Goal: Information Seeking & Learning: Learn about a topic

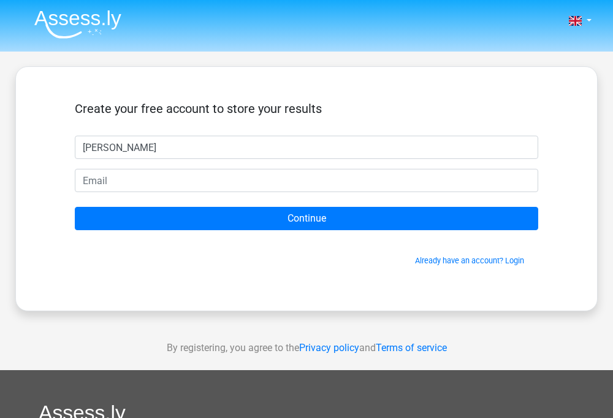
type input "[PERSON_NAME]"
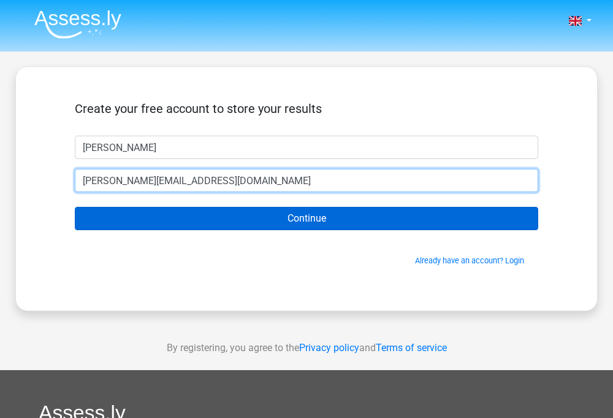
type input "[PERSON_NAME][EMAIL_ADDRESS][DOMAIN_NAME]"
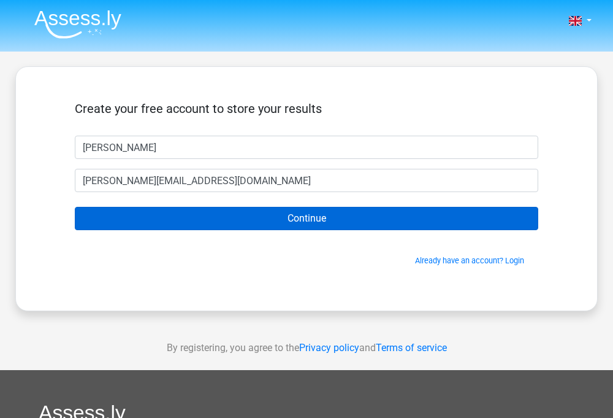
click at [231, 217] on input "Continue" at bounding box center [307, 218] width 464 height 23
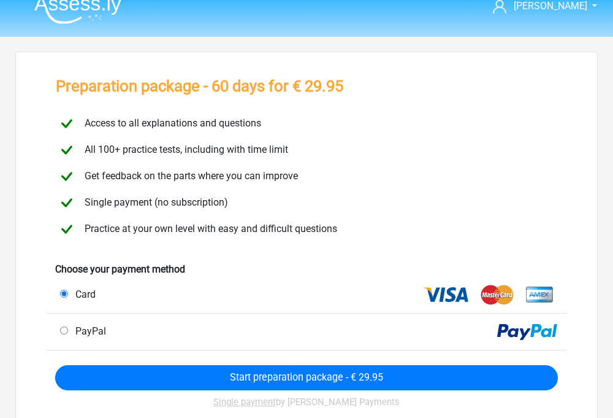
scroll to position [15, 0]
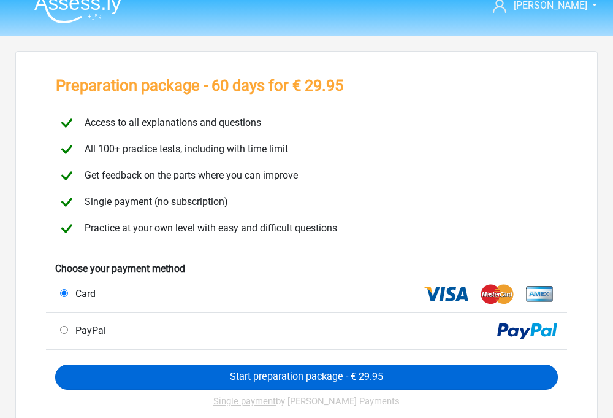
click at [259, 373] on input "Start preparation package - € 29.95" at bounding box center [306, 376] width 503 height 25
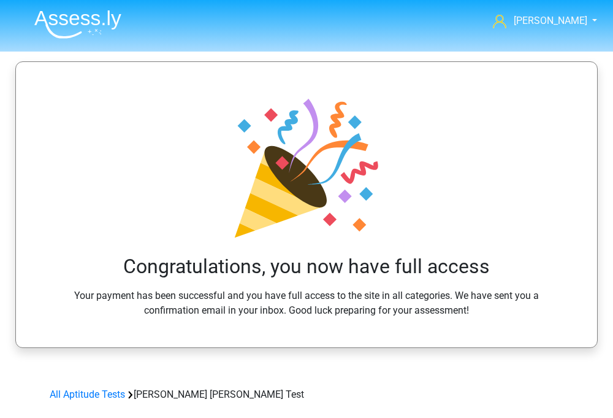
click at [82, 23] on img at bounding box center [77, 24] width 87 height 29
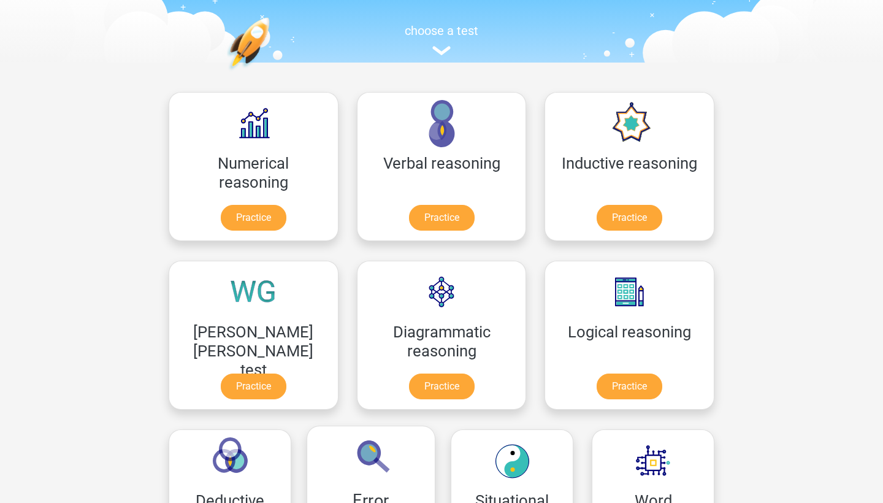
scroll to position [115, 0]
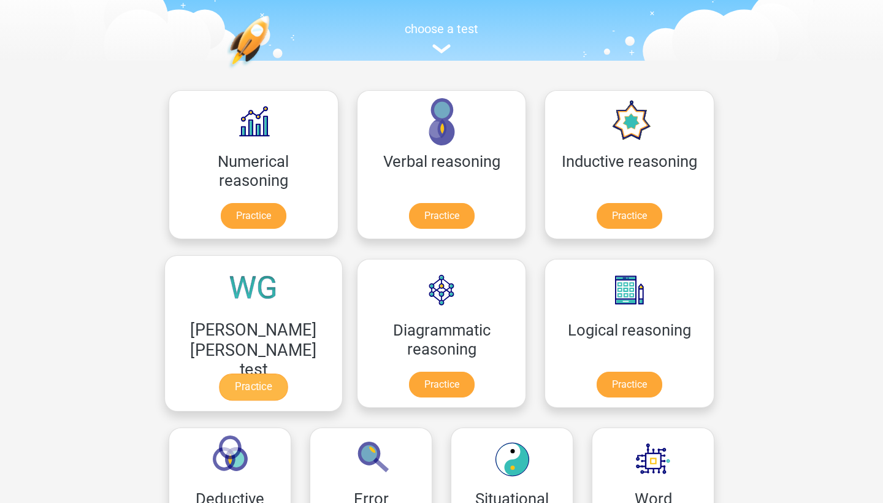
click at [288, 374] on link "Practice" at bounding box center [253, 387] width 69 height 27
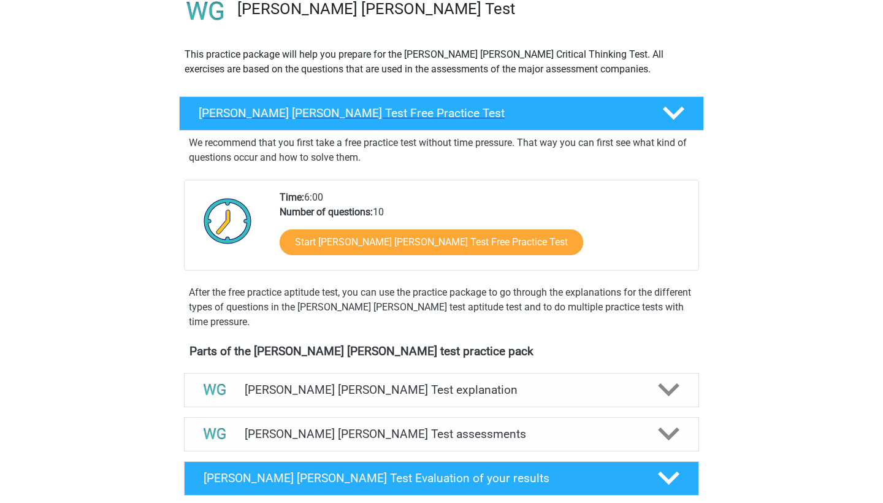
scroll to position [274, 0]
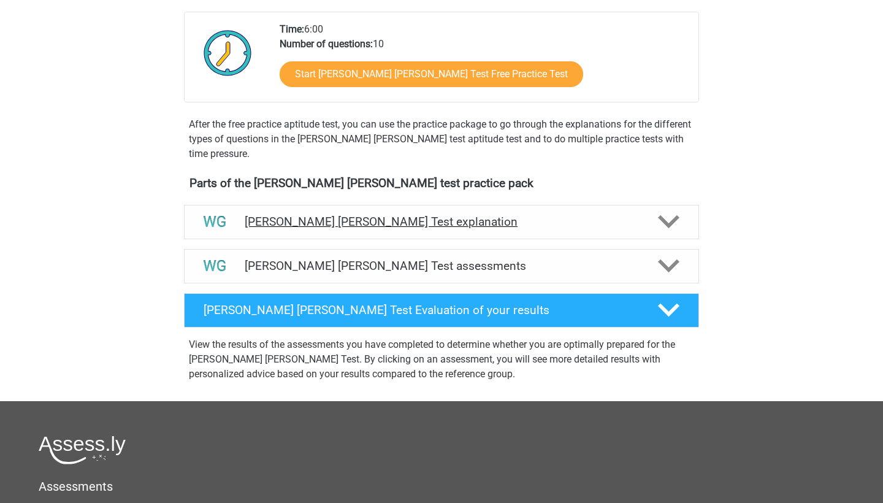
click at [480, 229] on h4 "[PERSON_NAME] [PERSON_NAME] Test explanation" at bounding box center [442, 222] width 394 height 14
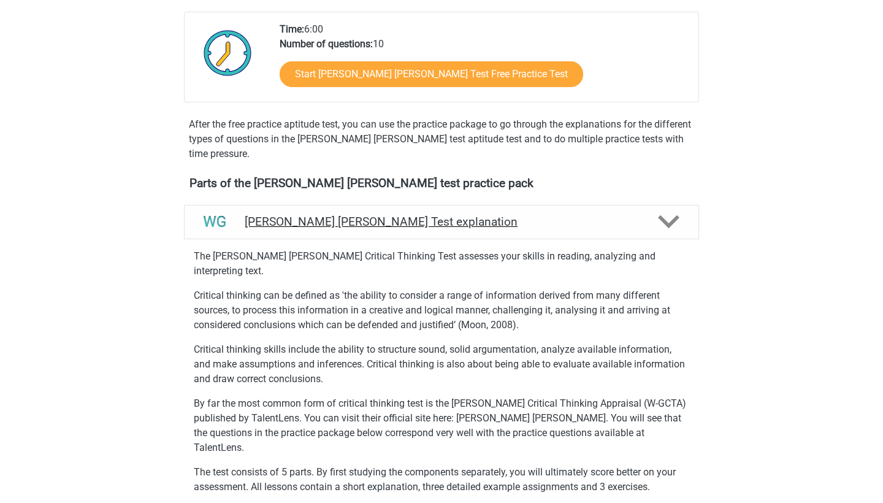
click at [480, 229] on h4 "[PERSON_NAME] [PERSON_NAME] Test explanation" at bounding box center [442, 222] width 394 height 14
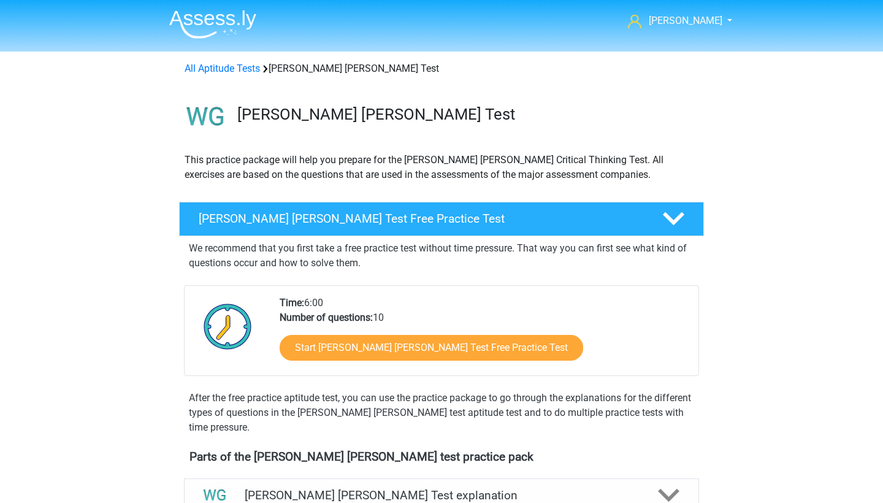
scroll to position [88, 0]
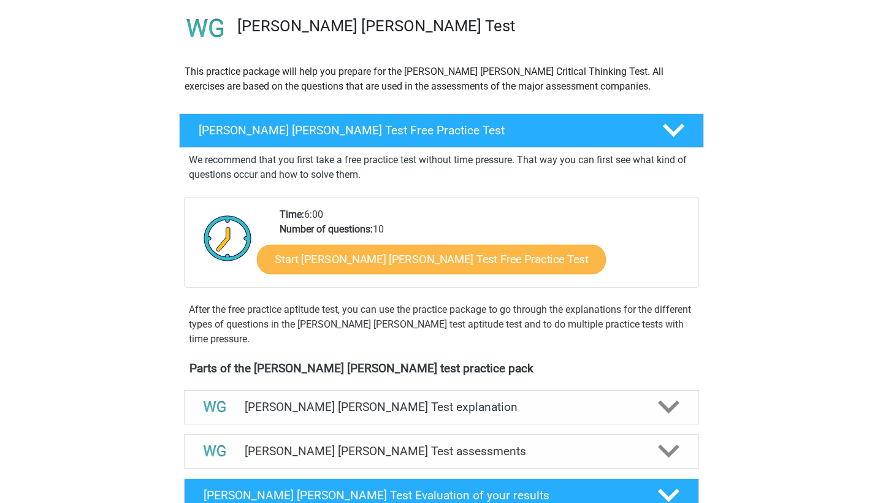
click at [393, 255] on link "Start Watson Glaser Test Free Practice Test" at bounding box center [431, 259] width 349 height 29
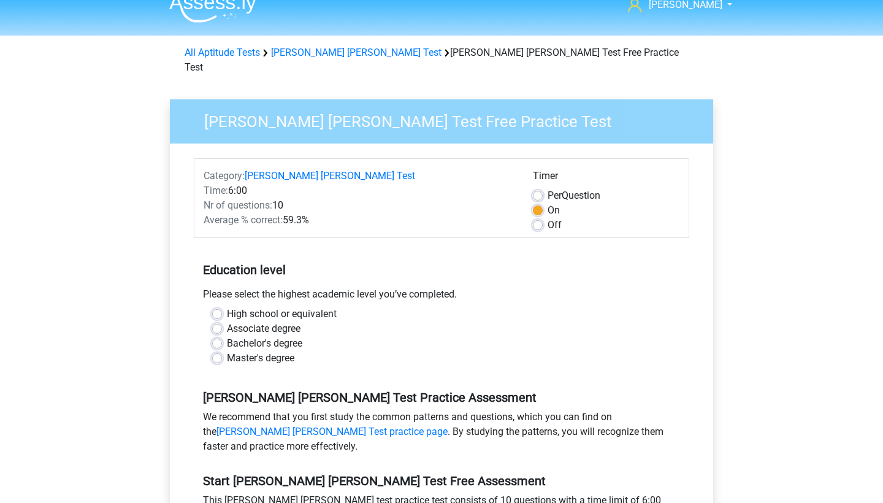
scroll to position [26, 0]
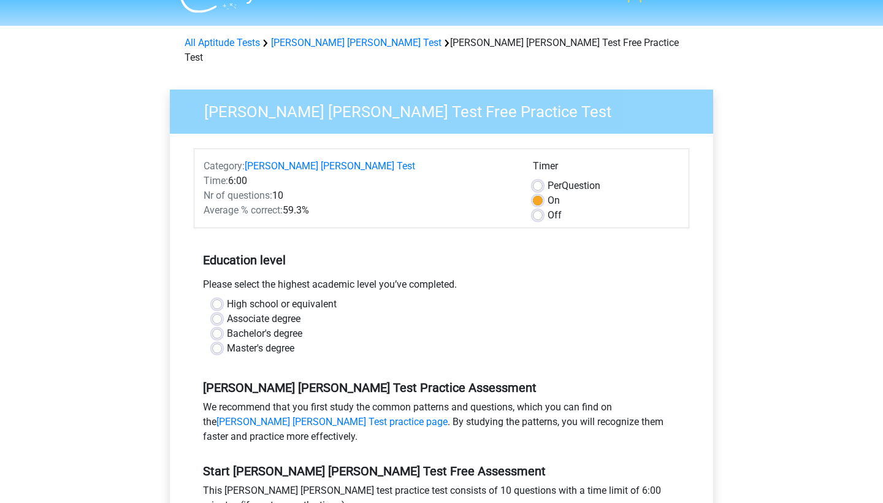
click at [278, 326] on label "Bachelor's degree" at bounding box center [264, 333] width 75 height 15
click at [222, 326] on input "Bachelor's degree" at bounding box center [217, 332] width 10 height 12
radio input "true"
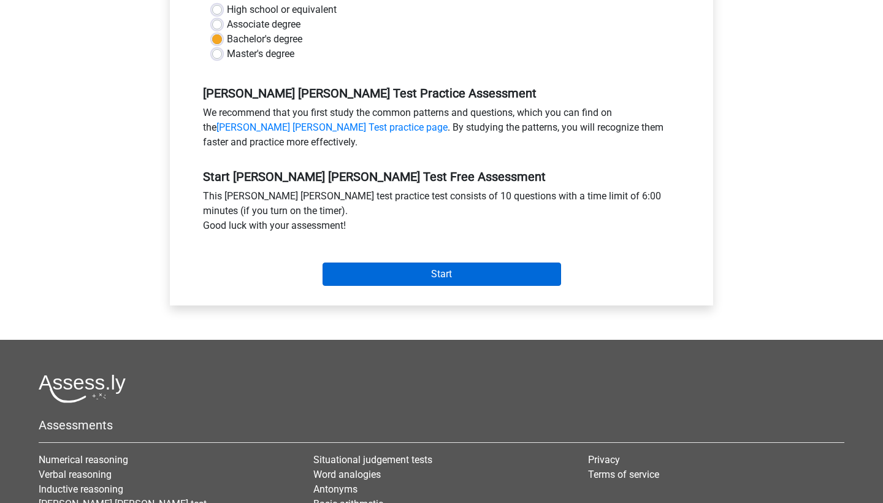
click at [398, 269] on input "Start" at bounding box center [442, 274] width 239 height 23
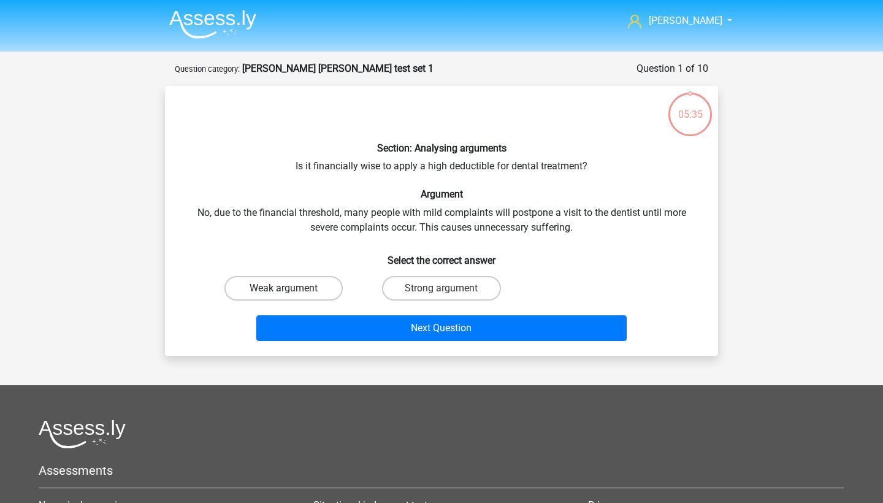
click at [320, 279] on label "Weak argument" at bounding box center [284, 288] width 118 height 25
click at [292, 288] on input "Weak argument" at bounding box center [288, 292] width 8 height 8
radio input "true"
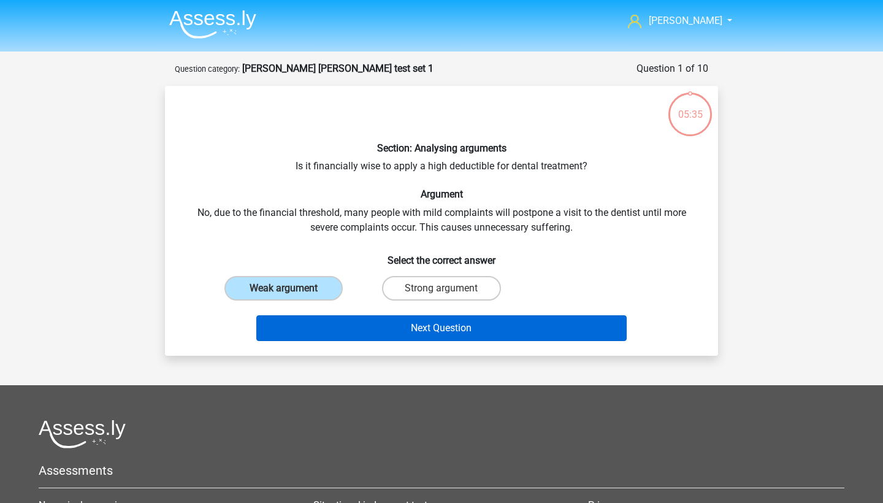
click at [399, 326] on button "Next Question" at bounding box center [441, 328] width 371 height 26
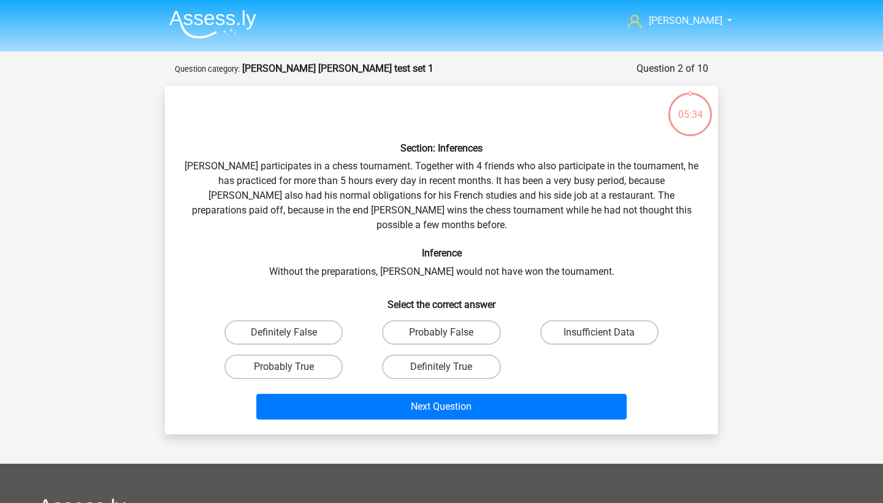
scroll to position [61, 0]
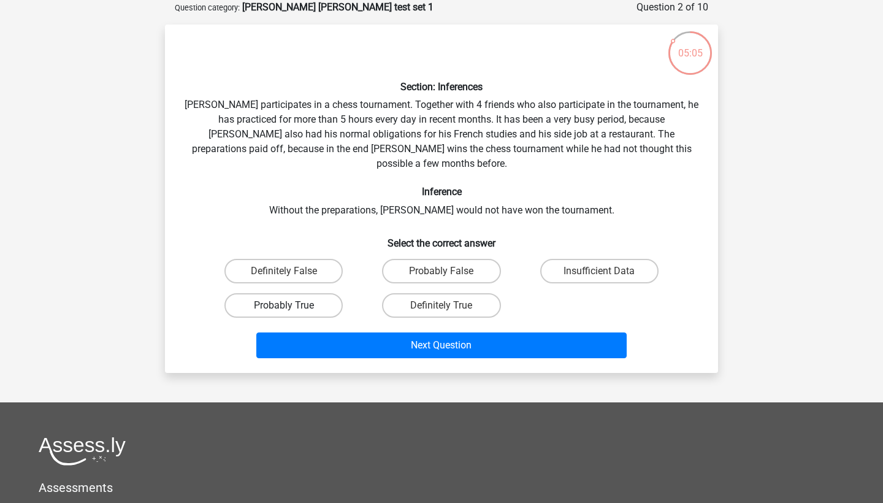
click at [318, 295] on label "Probably True" at bounding box center [284, 305] width 118 height 25
click at [292, 305] on input "Probably True" at bounding box center [288, 309] width 8 height 8
radio input "true"
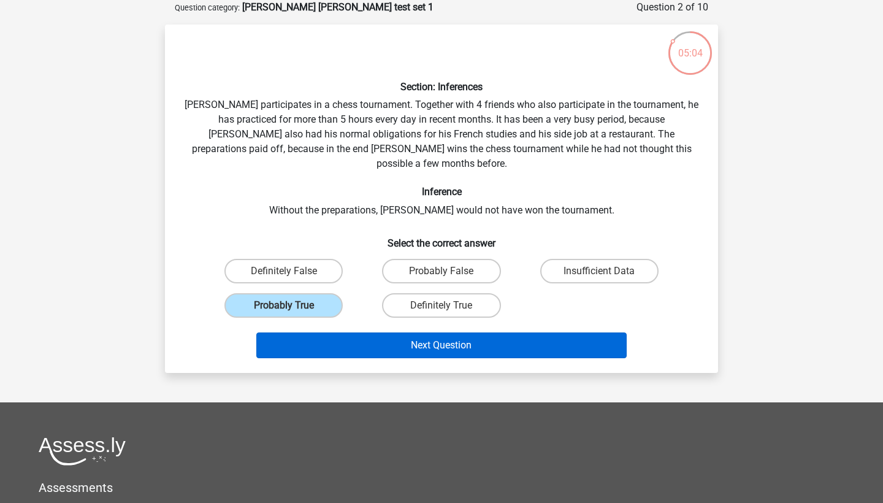
click at [398, 332] on button "Next Question" at bounding box center [441, 345] width 371 height 26
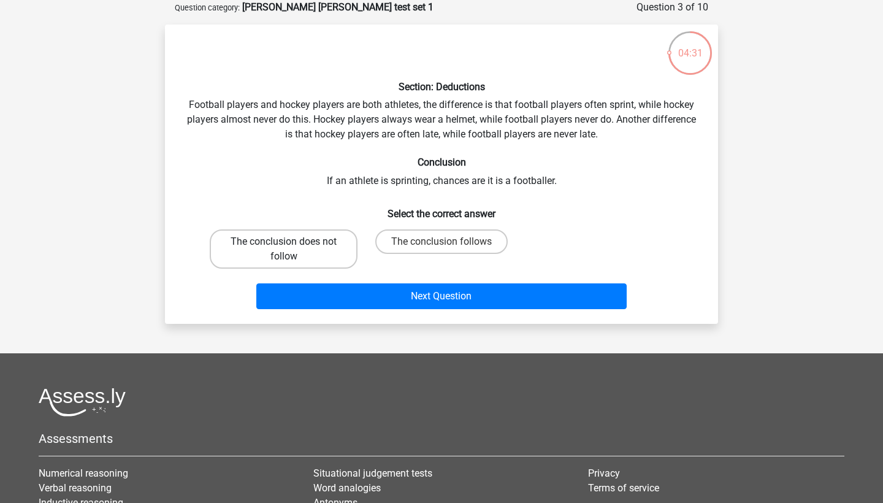
click at [317, 250] on label "The conclusion does not follow" at bounding box center [284, 248] width 148 height 39
click at [292, 250] on input "The conclusion does not follow" at bounding box center [288, 246] width 8 height 8
radio input "true"
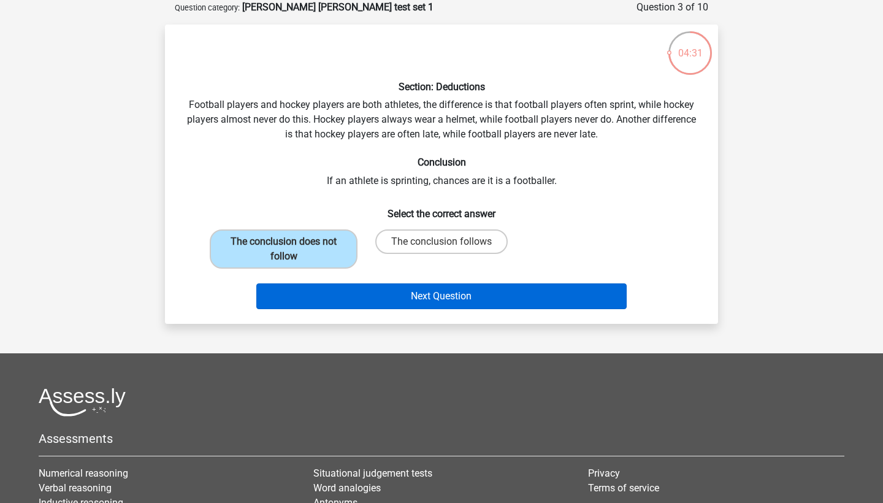
click at [418, 295] on button "Next Question" at bounding box center [441, 296] width 371 height 26
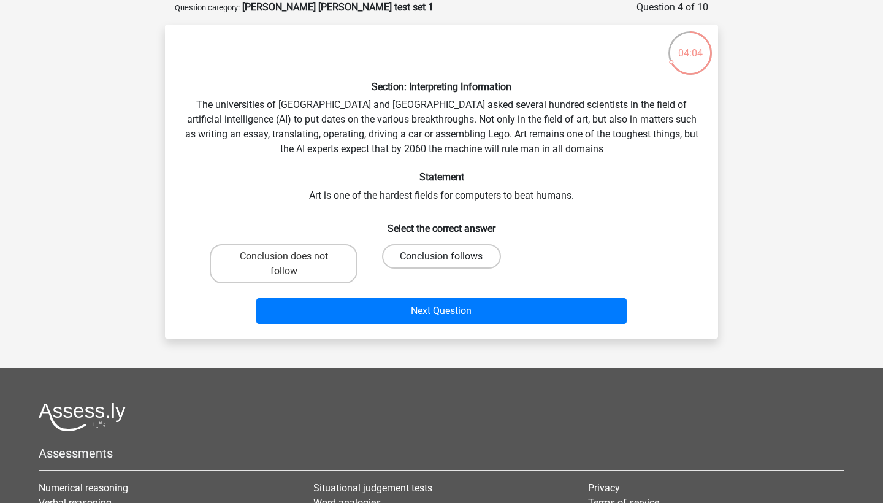
click at [486, 261] on label "Conclusion follows" at bounding box center [441, 256] width 118 height 25
click at [450, 261] on input "Conclusion follows" at bounding box center [446, 260] width 8 height 8
radio input "true"
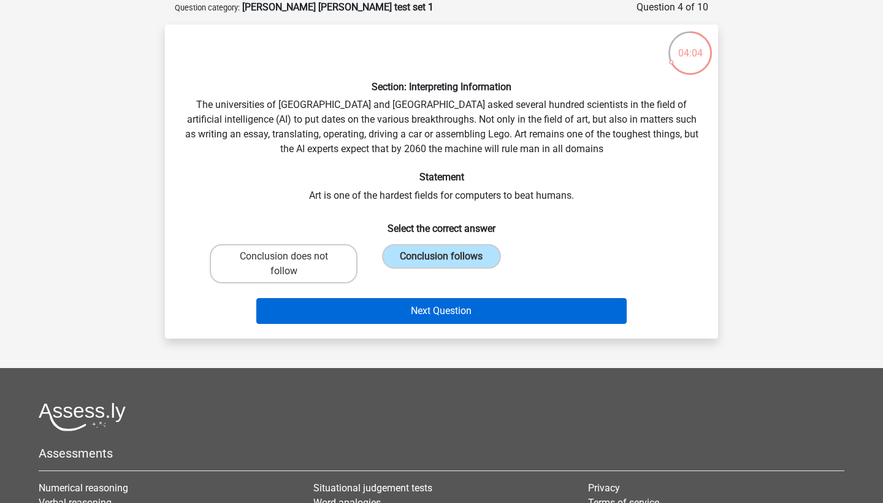
click at [477, 298] on button "Next Question" at bounding box center [441, 311] width 371 height 26
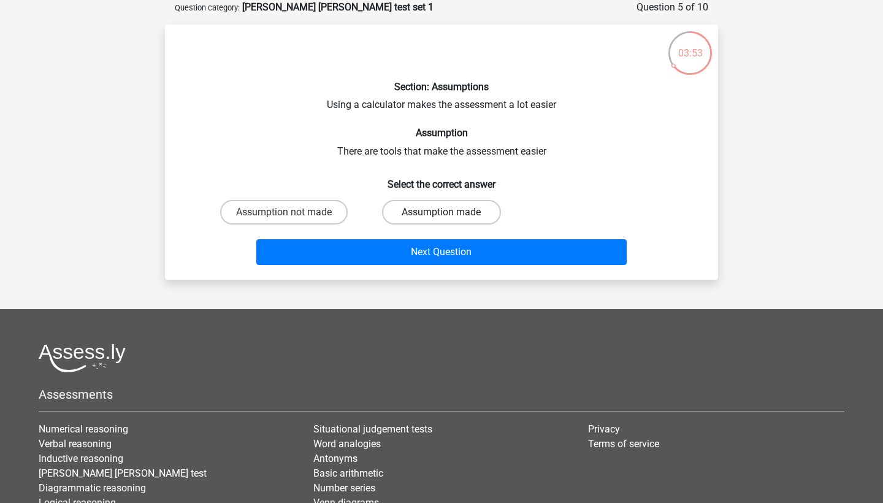
click at [426, 221] on label "Assumption made" at bounding box center [441, 212] width 118 height 25
click at [442, 220] on input "Assumption made" at bounding box center [446, 216] width 8 height 8
radio input "true"
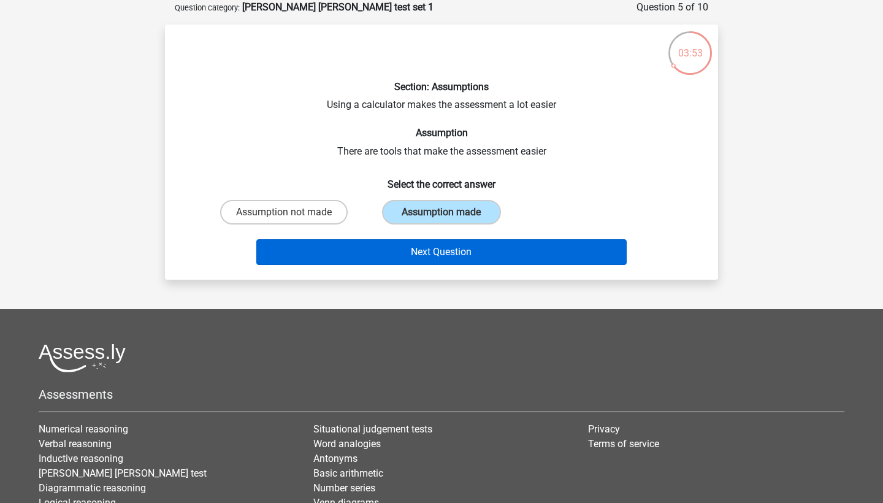
click at [436, 248] on button "Next Question" at bounding box center [441, 252] width 371 height 26
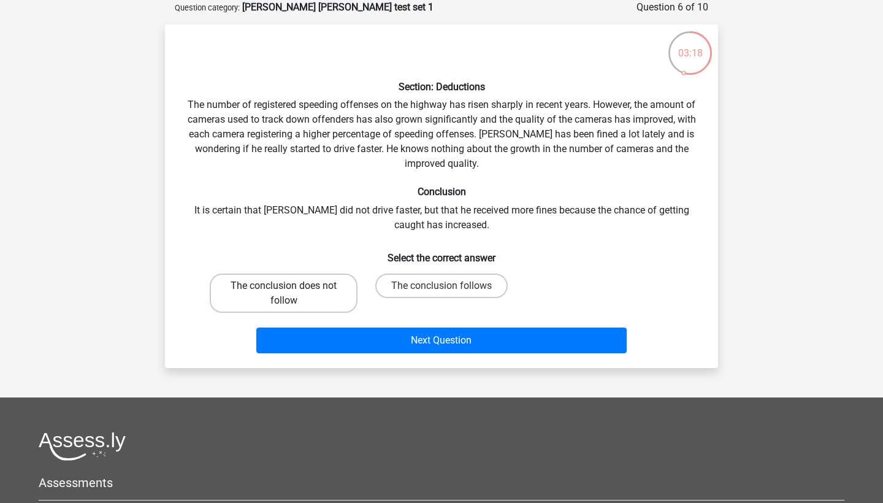
click at [331, 300] on label "The conclusion does not follow" at bounding box center [284, 293] width 148 height 39
click at [292, 294] on input "The conclusion does not follow" at bounding box center [288, 290] width 8 height 8
radio input "true"
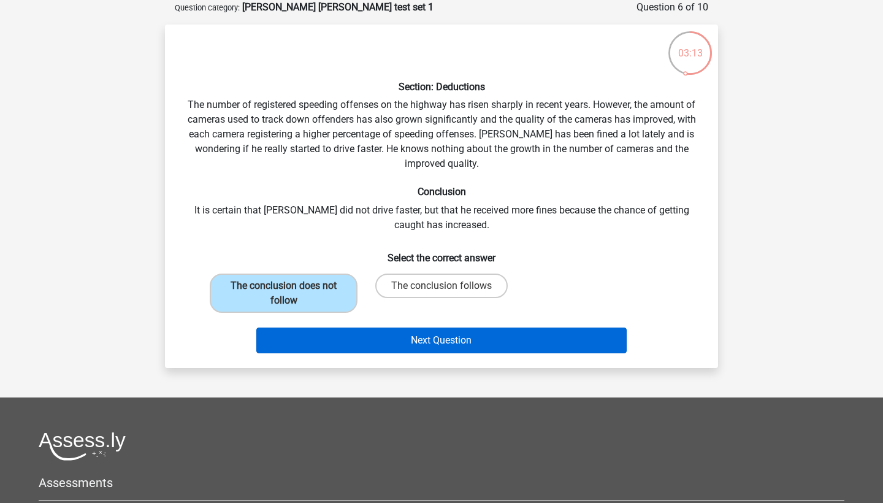
click at [398, 343] on button "Next Question" at bounding box center [441, 341] width 371 height 26
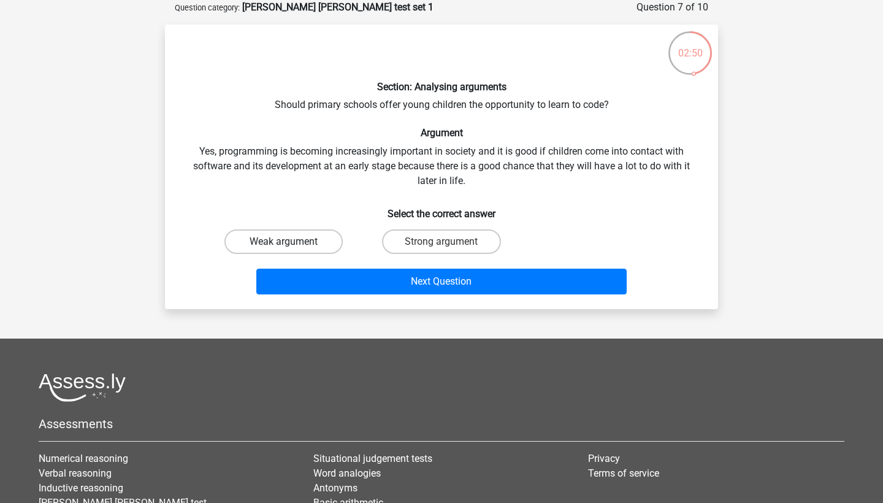
click at [285, 249] on label "Weak argument" at bounding box center [284, 241] width 118 height 25
click at [285, 249] on input "Weak argument" at bounding box center [288, 246] width 8 height 8
radio input "true"
click at [429, 234] on label "Strong argument" at bounding box center [441, 241] width 118 height 25
click at [442, 242] on input "Strong argument" at bounding box center [446, 246] width 8 height 8
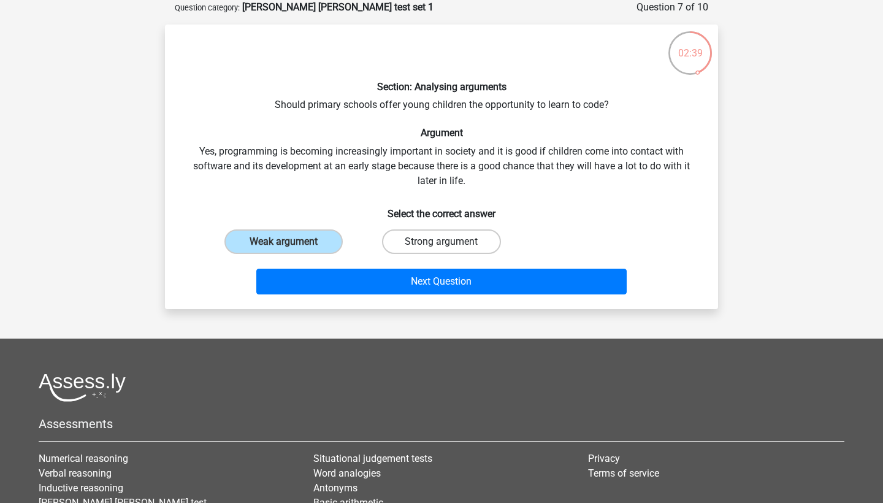
radio input "true"
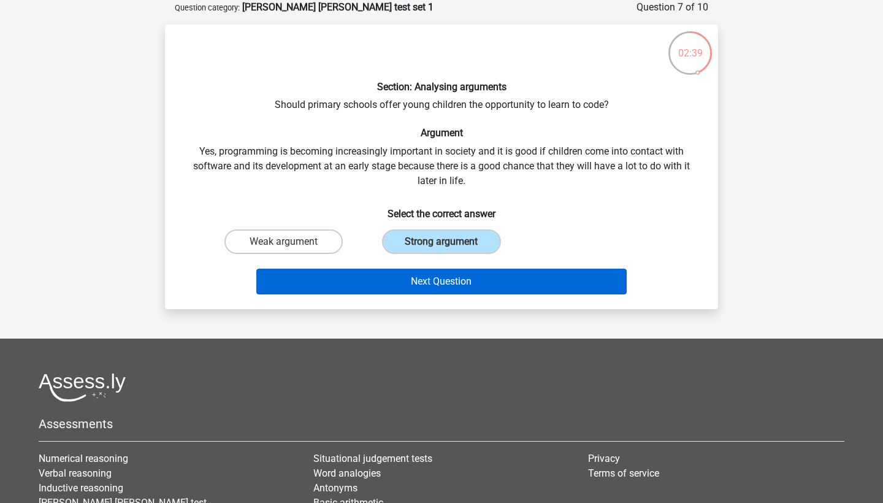
click at [428, 274] on button "Next Question" at bounding box center [441, 282] width 371 height 26
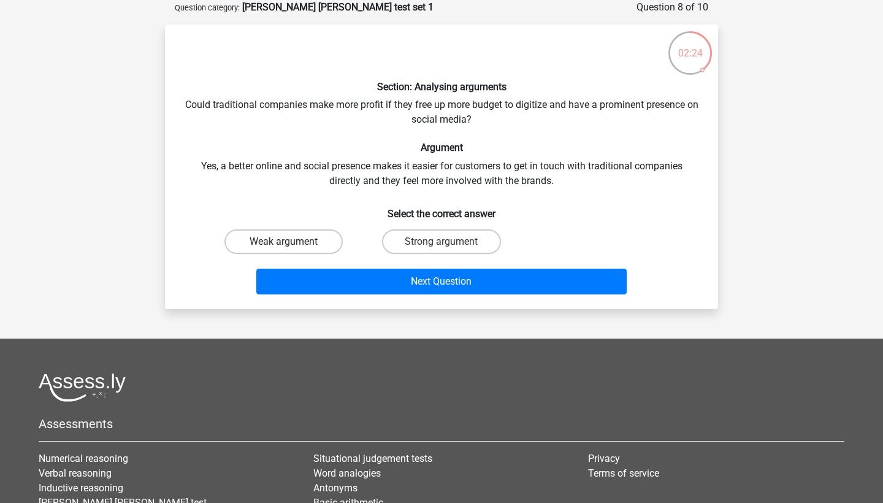
click at [275, 241] on label "Weak argument" at bounding box center [284, 241] width 118 height 25
click at [284, 242] on input "Weak argument" at bounding box center [288, 246] width 8 height 8
radio input "true"
click at [488, 241] on label "Strong argument" at bounding box center [441, 241] width 118 height 25
click at [450, 242] on input "Strong argument" at bounding box center [446, 246] width 8 height 8
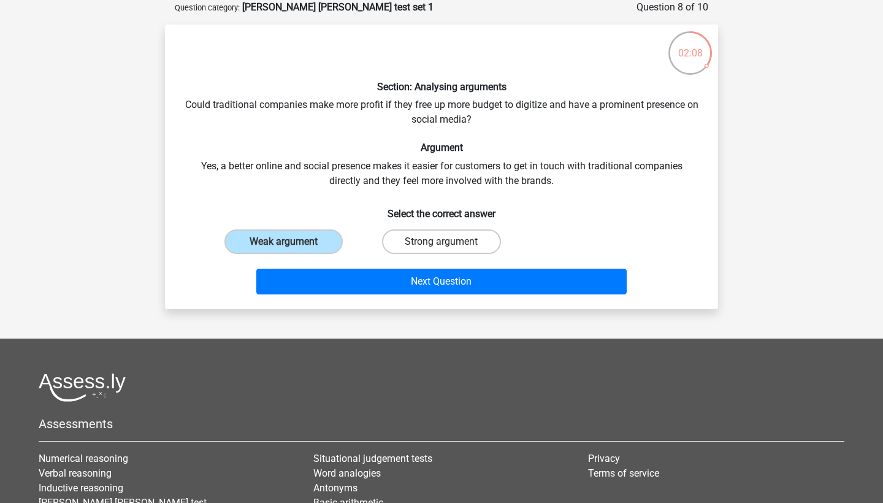
radio input "true"
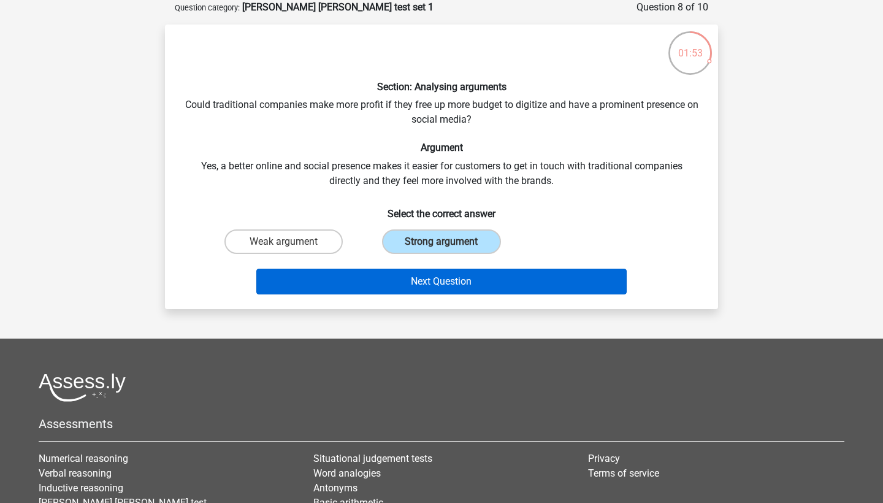
click at [453, 284] on button "Next Question" at bounding box center [441, 282] width 371 height 26
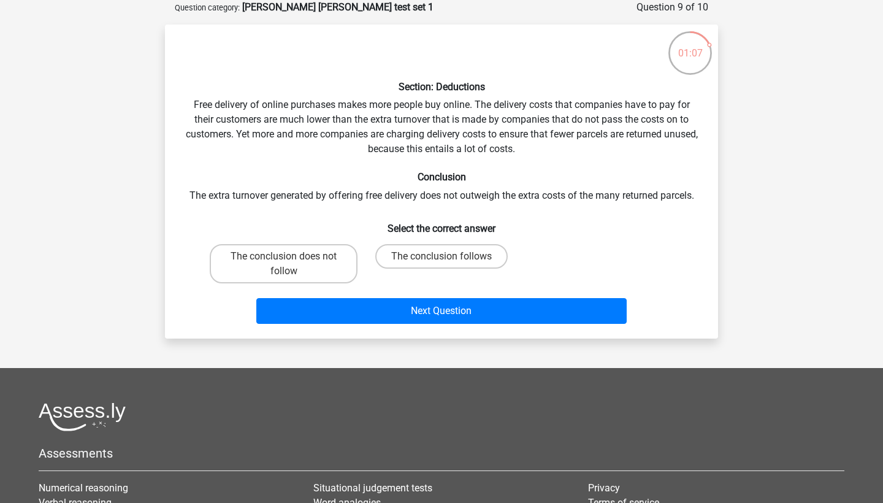
click at [285, 228] on h6 "Select the correct answer" at bounding box center [442, 223] width 514 height 21
click at [304, 247] on label "The conclusion does not follow" at bounding box center [284, 263] width 148 height 39
click at [292, 256] on input "The conclusion does not follow" at bounding box center [288, 260] width 8 height 8
radio input "true"
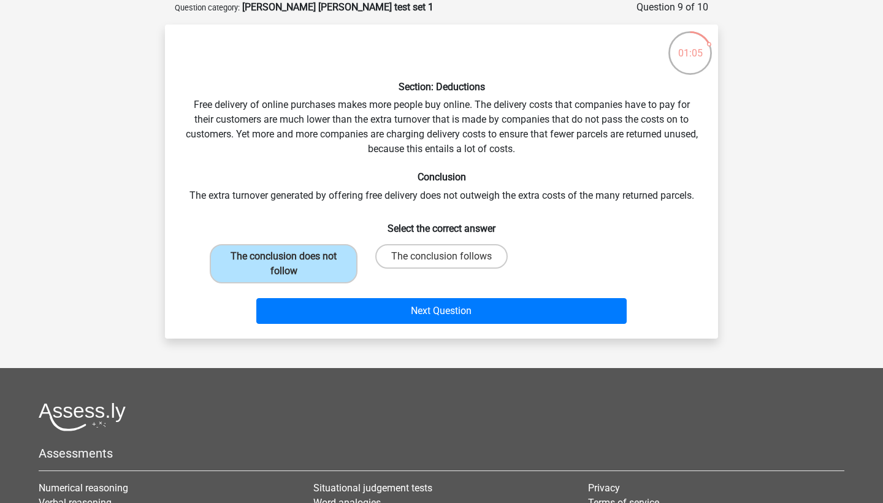
click at [424, 326] on div "Next Question" at bounding box center [442, 313] width 474 height 31
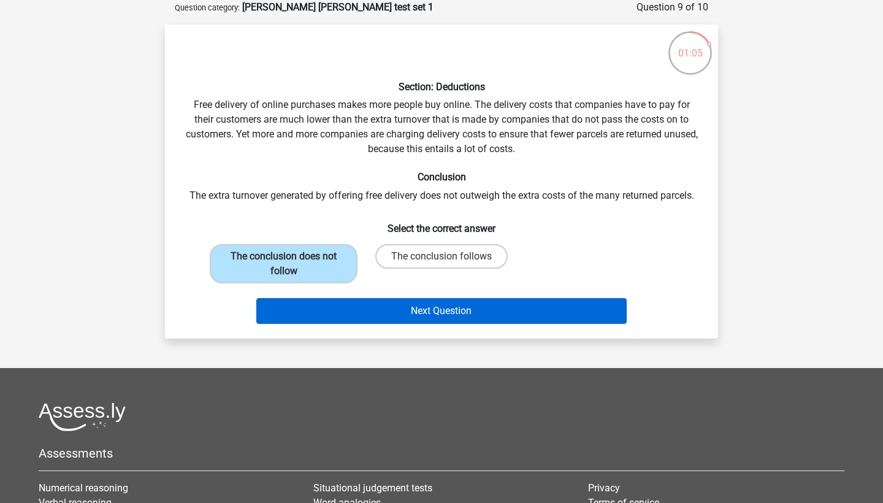
click at [447, 313] on button "Next Question" at bounding box center [441, 311] width 371 height 26
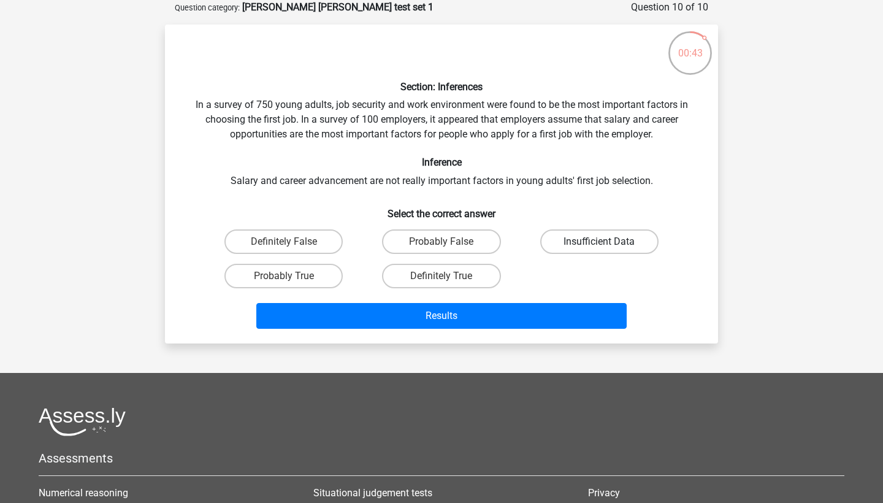
click at [570, 248] on label "Insufficient Data" at bounding box center [599, 241] width 118 height 25
click at [599, 248] on input "Insufficient Data" at bounding box center [603, 246] width 8 height 8
radio input "true"
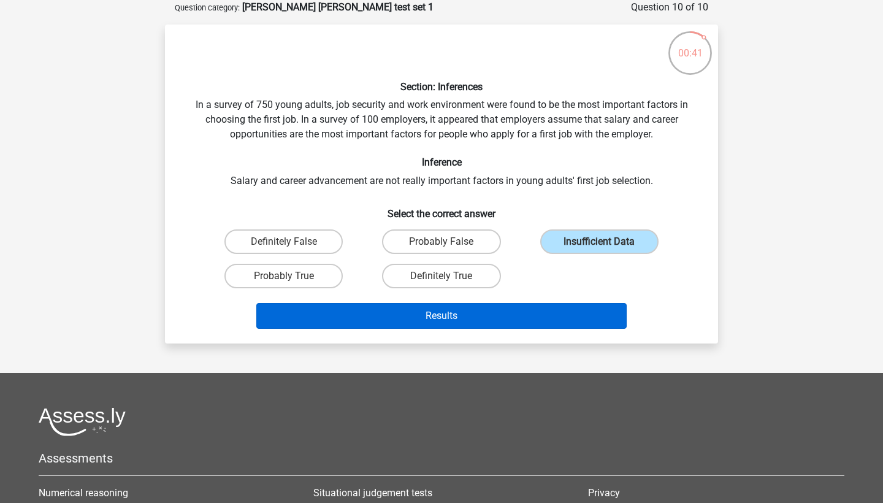
click at [471, 315] on button "Results" at bounding box center [441, 316] width 371 height 26
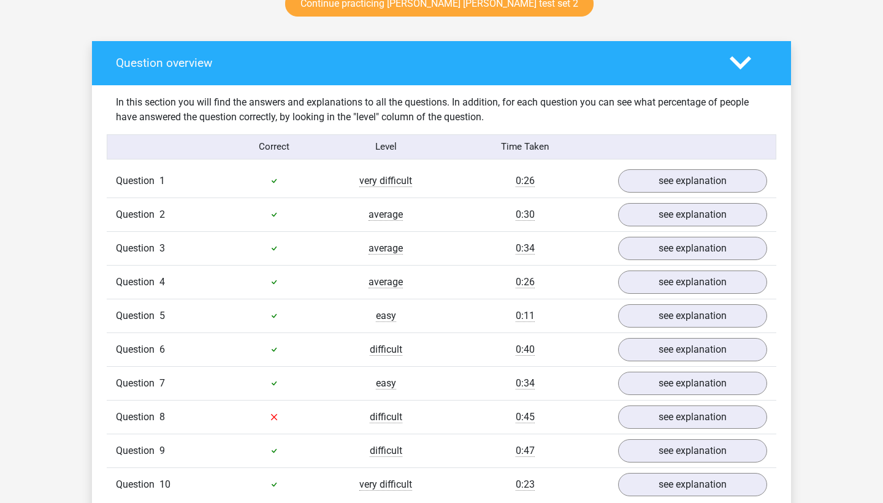
scroll to position [683, 0]
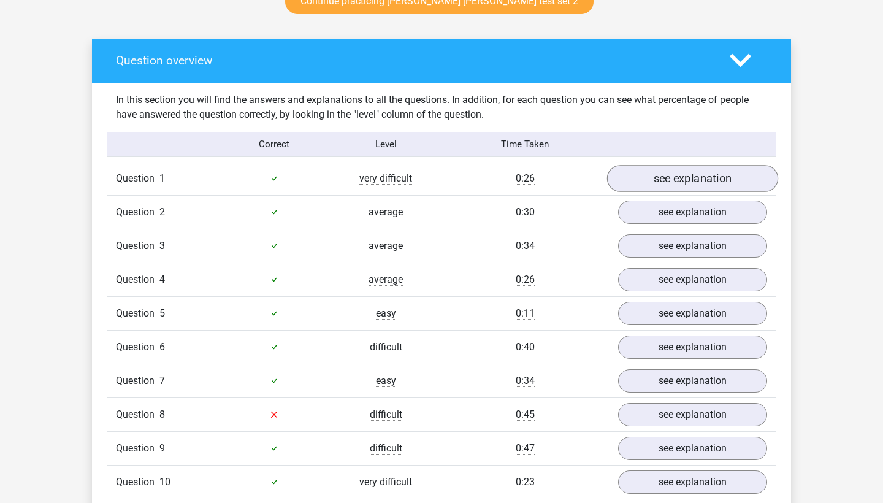
click at [634, 182] on link "see explanation" at bounding box center [692, 178] width 171 height 27
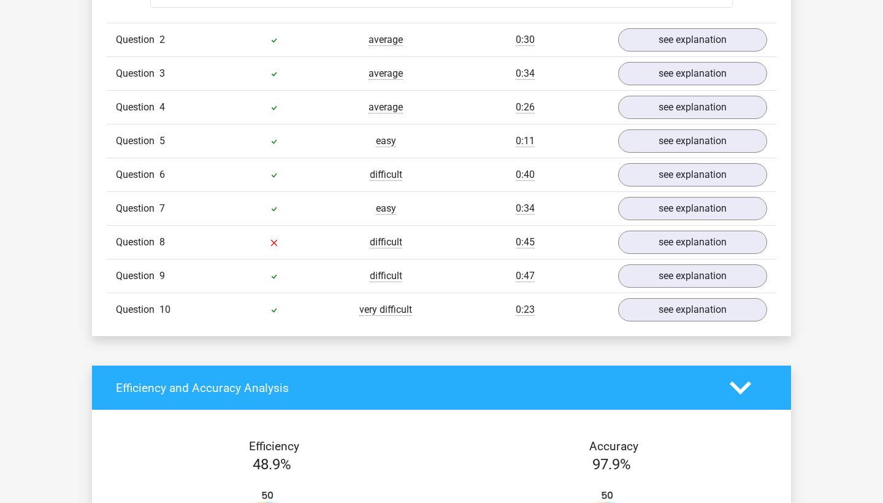
scroll to position [1205, 0]
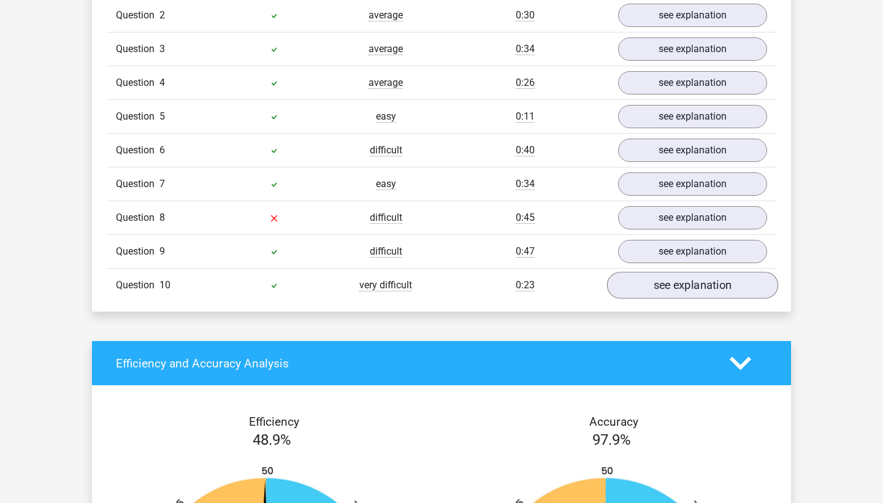
click at [681, 280] on link "see explanation" at bounding box center [692, 285] width 171 height 27
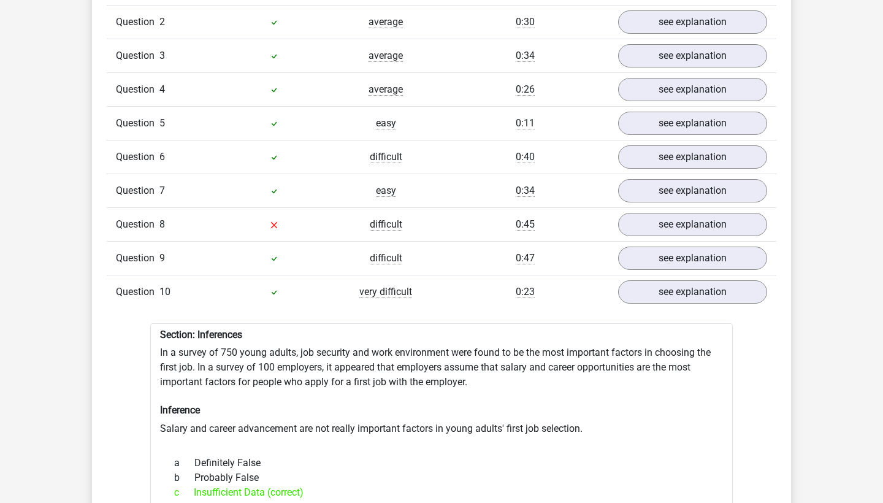
scroll to position [1204, 0]
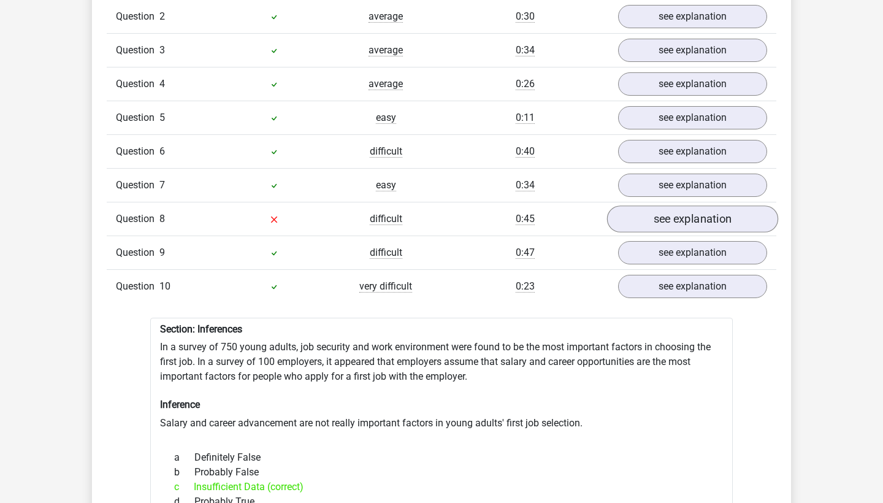
click at [653, 228] on link "see explanation" at bounding box center [692, 218] width 171 height 27
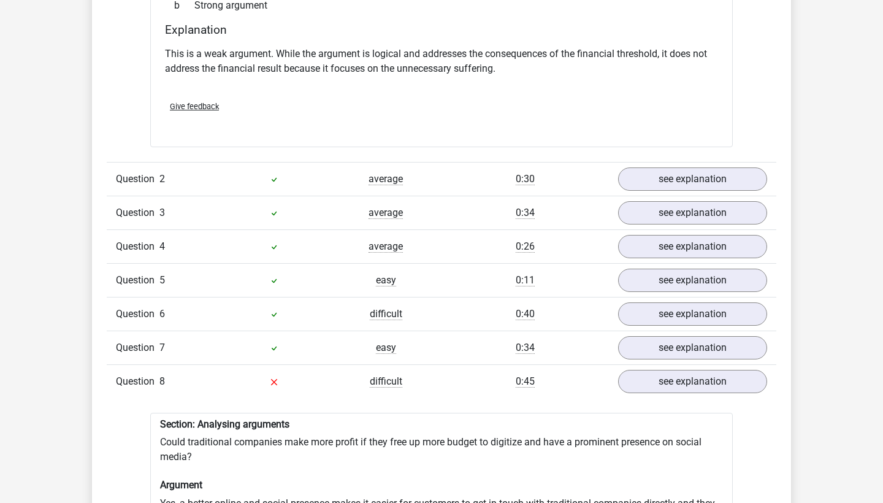
scroll to position [1013, 0]
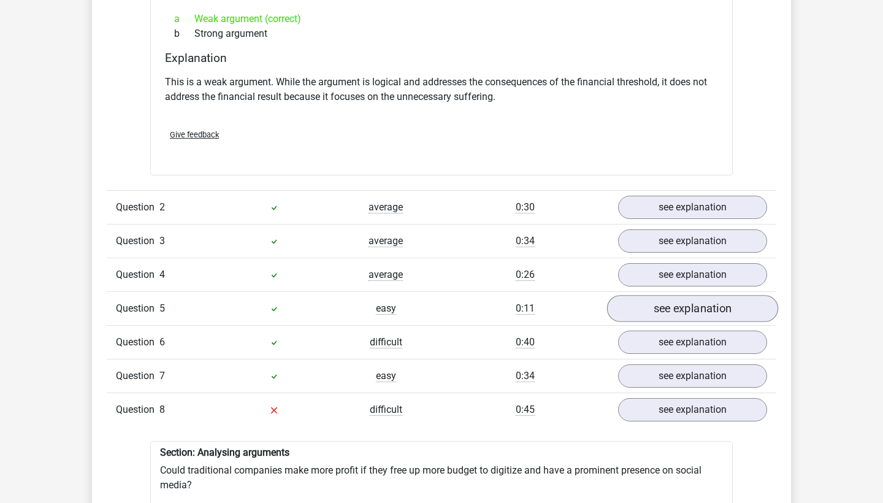
click at [655, 301] on link "see explanation" at bounding box center [692, 308] width 171 height 27
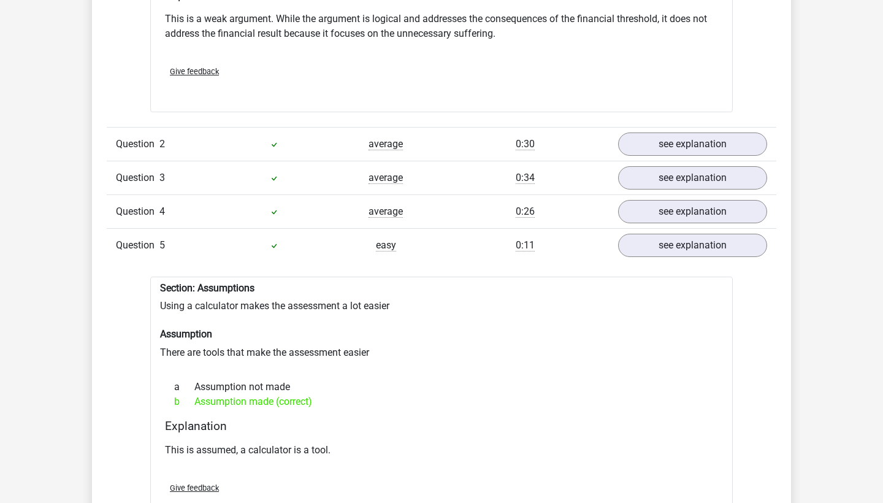
scroll to position [1078, 0]
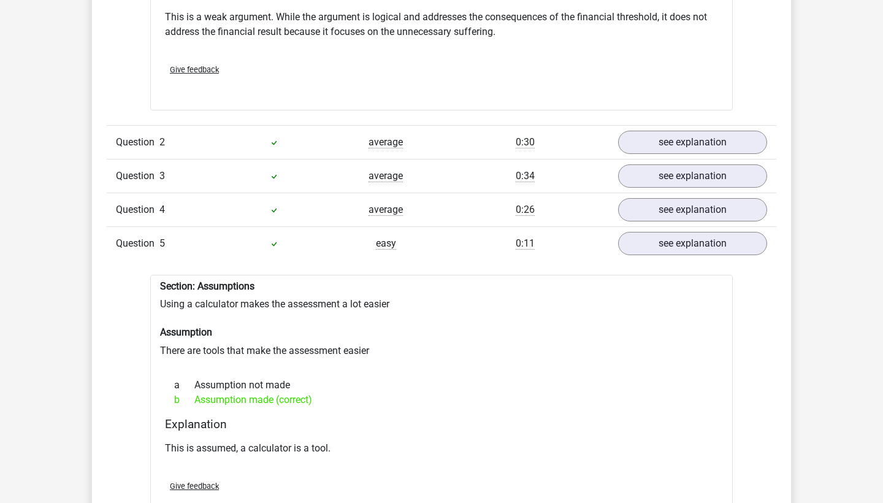
click at [671, 188] on div "Question 3 average 0:34 see explanation" at bounding box center [442, 176] width 670 height 34
click at [673, 183] on link "see explanation" at bounding box center [692, 176] width 171 height 27
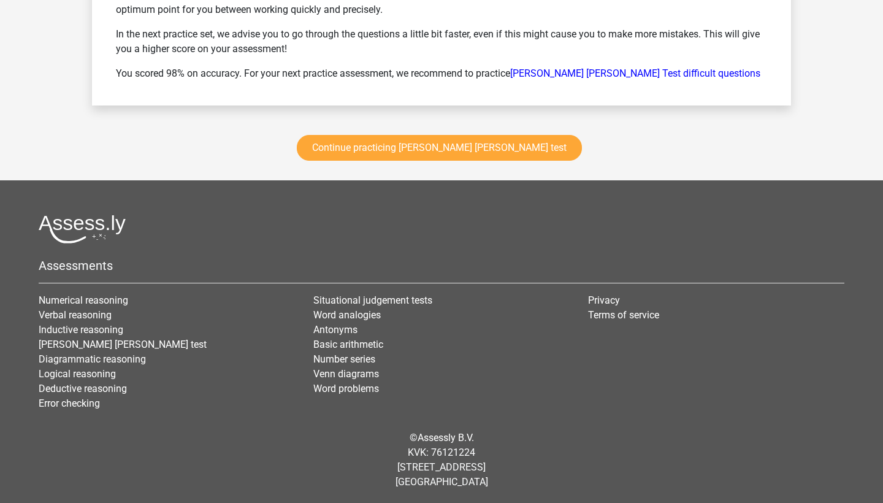
scroll to position [3431, 0]
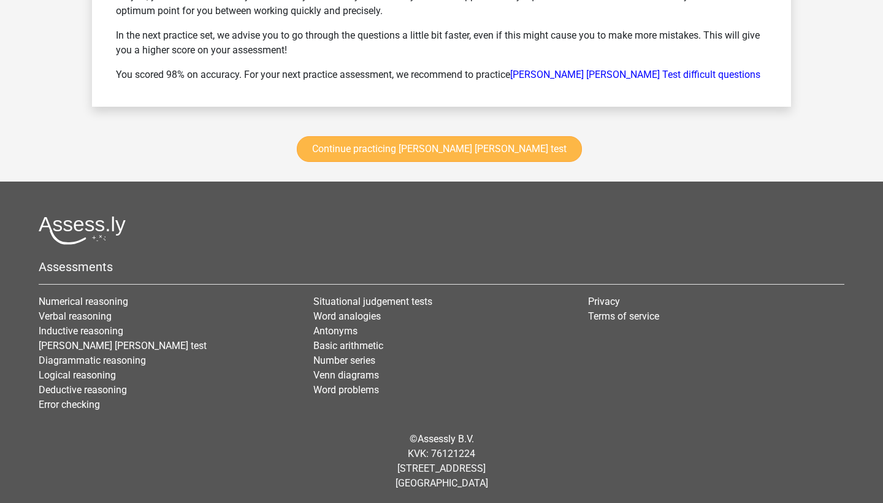
click at [491, 148] on link "Continue practicing watson glaser test" at bounding box center [439, 149] width 285 height 26
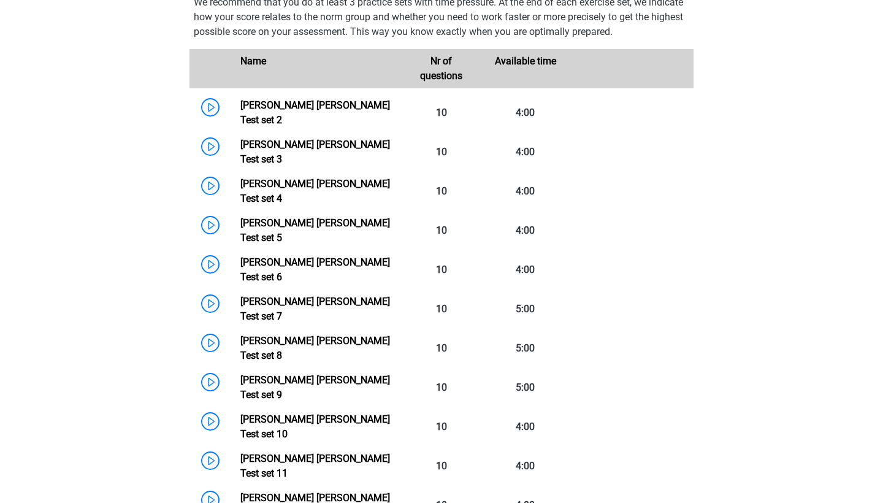
scroll to position [567, 0]
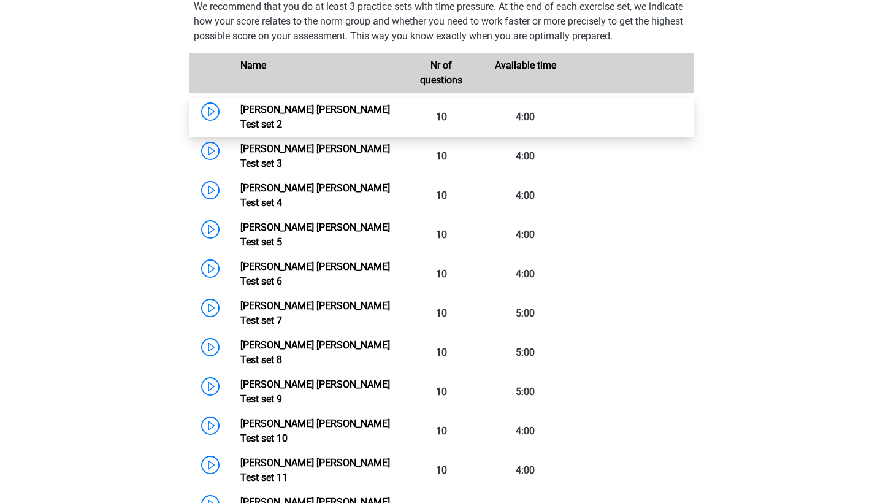
click at [240, 113] on link "Watson Glaser Test set 2" at bounding box center [315, 117] width 150 height 26
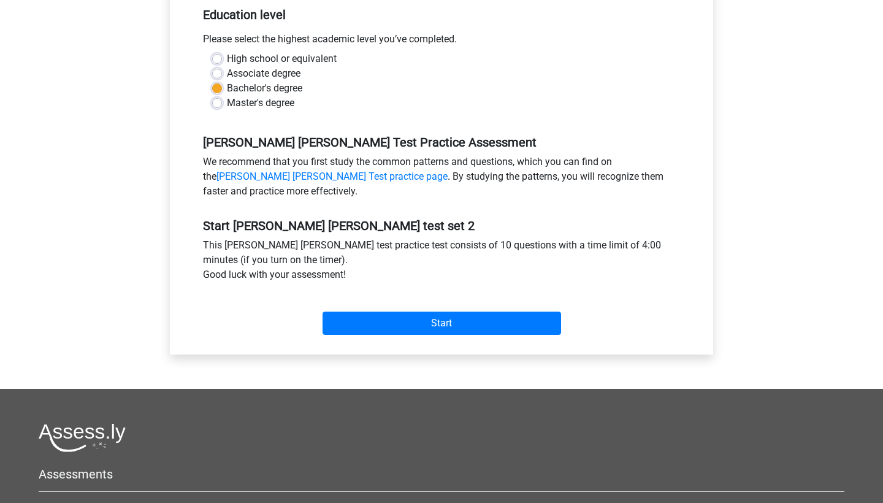
scroll to position [275, 0]
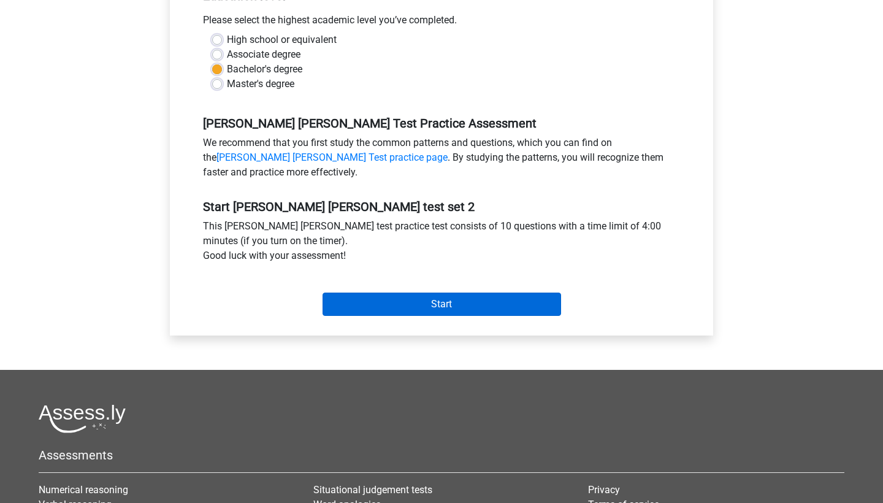
click at [373, 310] on input "Start" at bounding box center [442, 304] width 239 height 23
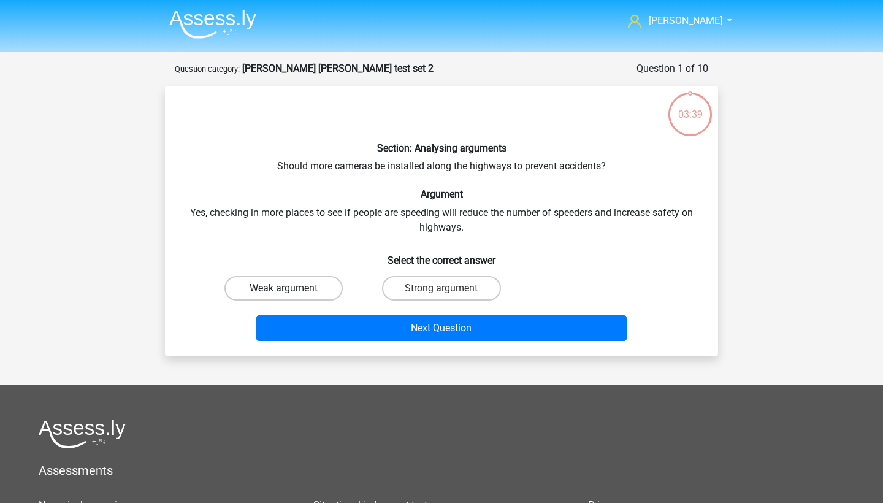
click at [328, 291] on label "Weak argument" at bounding box center [284, 288] width 118 height 25
click at [292, 291] on input "Weak argument" at bounding box center [288, 292] width 8 height 8
radio input "true"
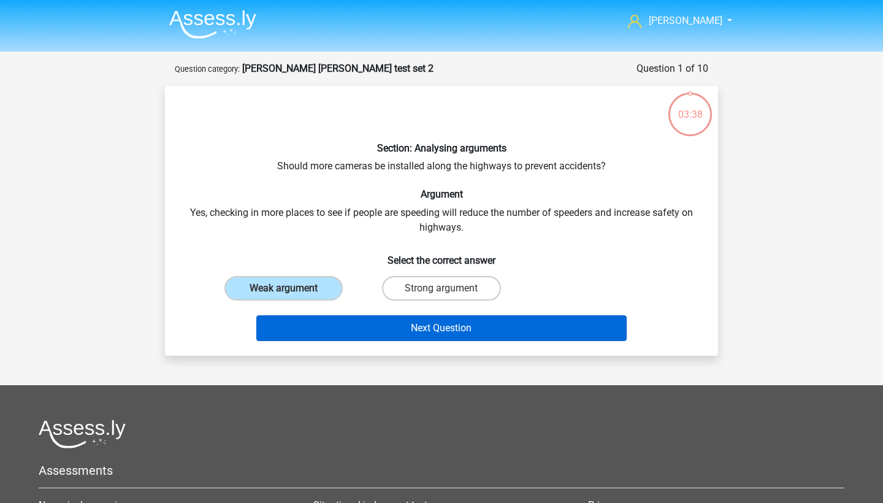
click at [363, 330] on button "Next Question" at bounding box center [441, 328] width 371 height 26
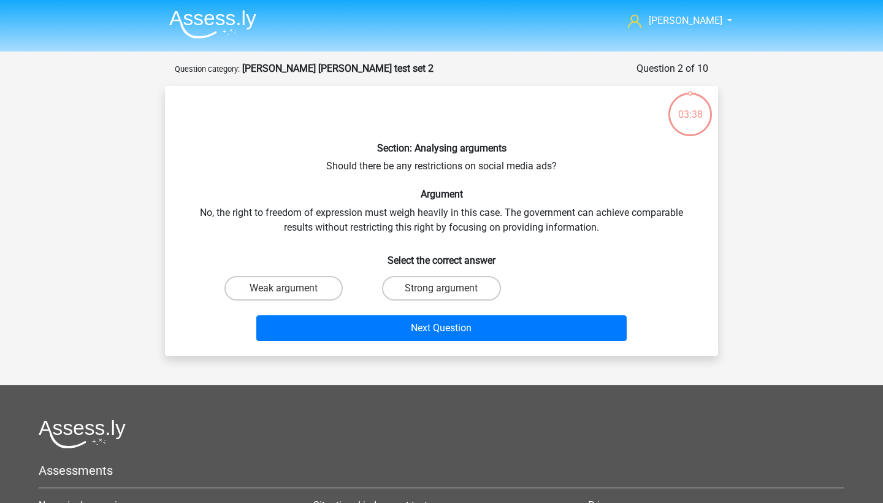
scroll to position [61, 0]
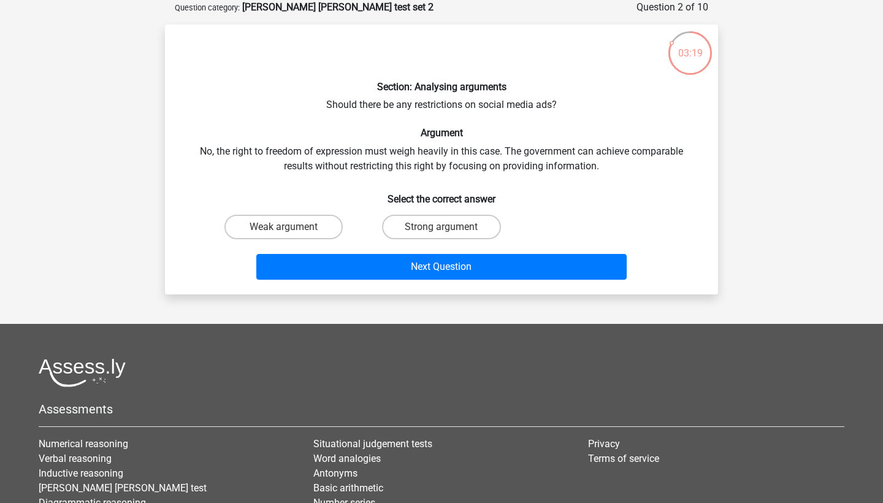
click at [396, 239] on div "Strong argument" at bounding box center [442, 227] width 158 height 34
click at [407, 223] on label "Strong argument" at bounding box center [441, 227] width 118 height 25
click at [442, 227] on input "Strong argument" at bounding box center [446, 231] width 8 height 8
radio input "true"
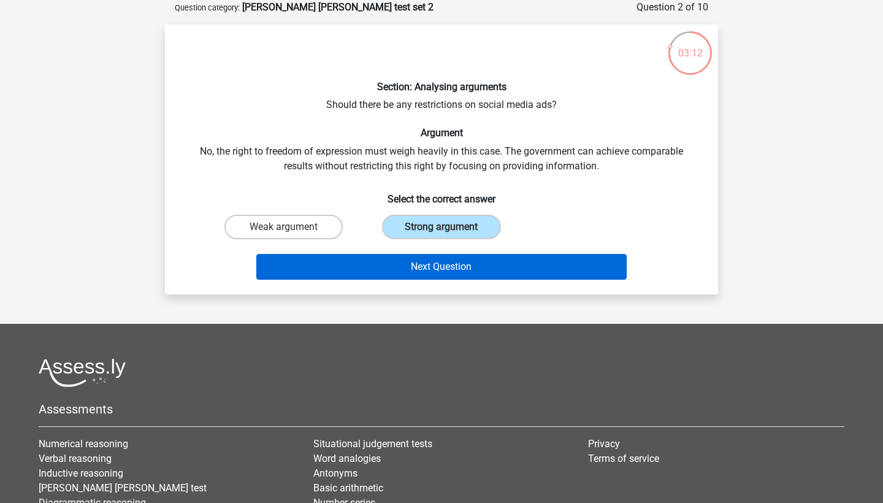
click at [428, 256] on button "Next Question" at bounding box center [441, 267] width 371 height 26
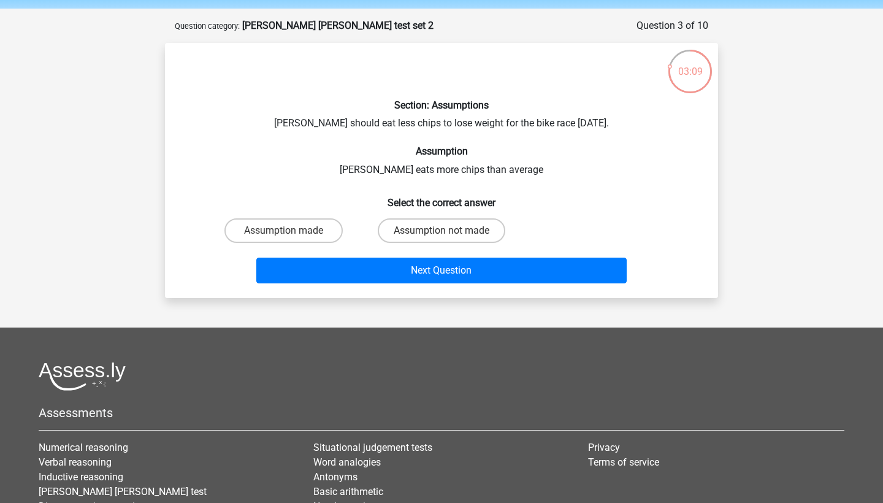
scroll to position [43, 0]
click at [291, 229] on label "Assumption made" at bounding box center [284, 230] width 118 height 25
click at [291, 231] on input "Assumption made" at bounding box center [288, 235] width 8 height 8
radio input "true"
click at [424, 229] on label "Assumption not made" at bounding box center [442, 230] width 128 height 25
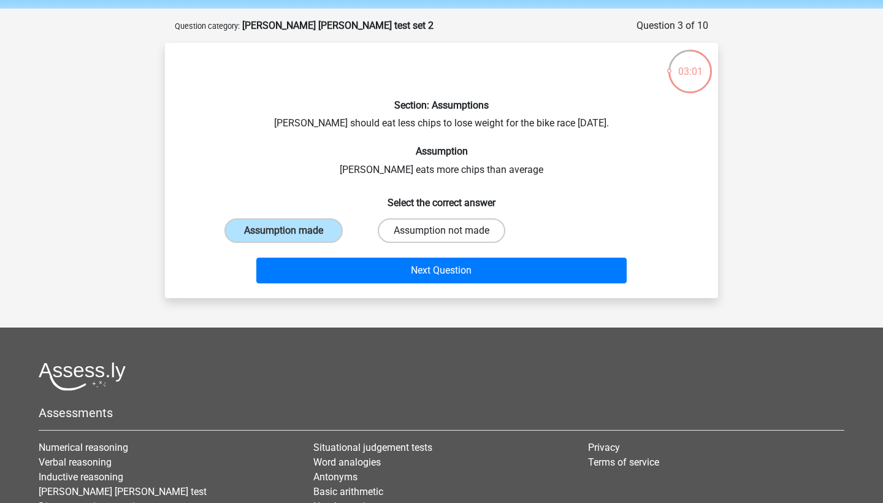
click at [442, 231] on input "Assumption not made" at bounding box center [446, 235] width 8 height 8
radio input "true"
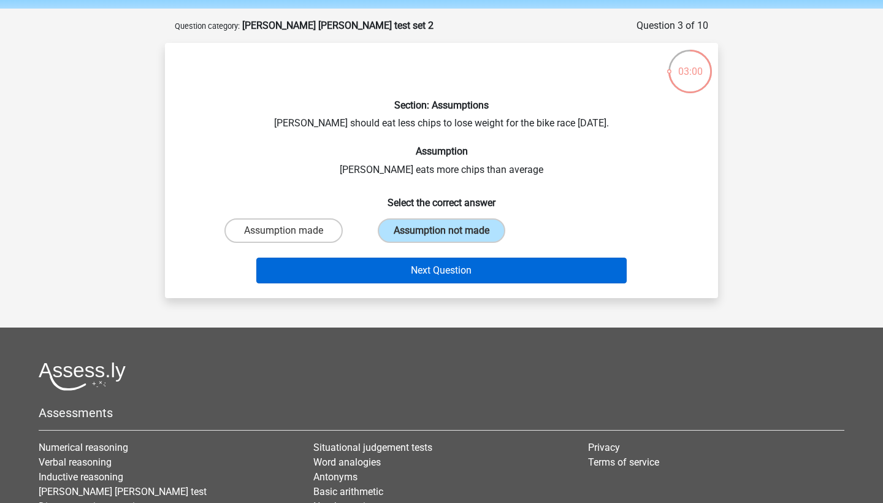
click at [434, 274] on button "Next Question" at bounding box center [441, 271] width 371 height 26
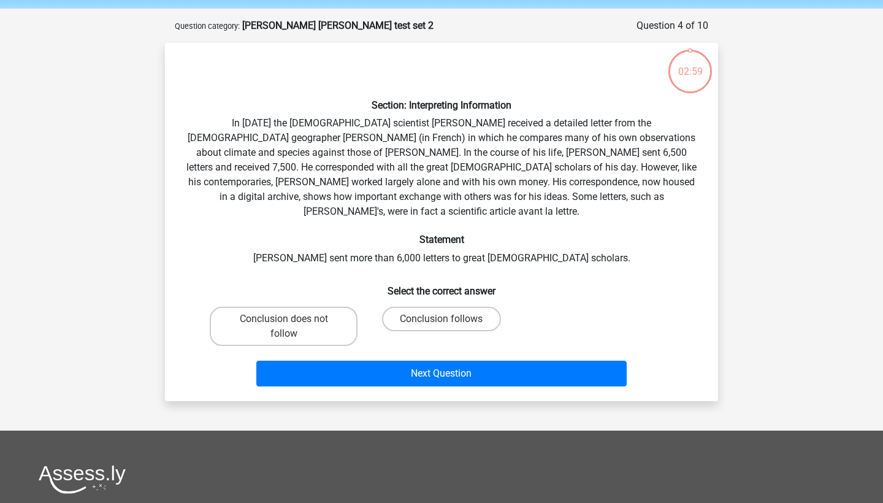
scroll to position [61, 0]
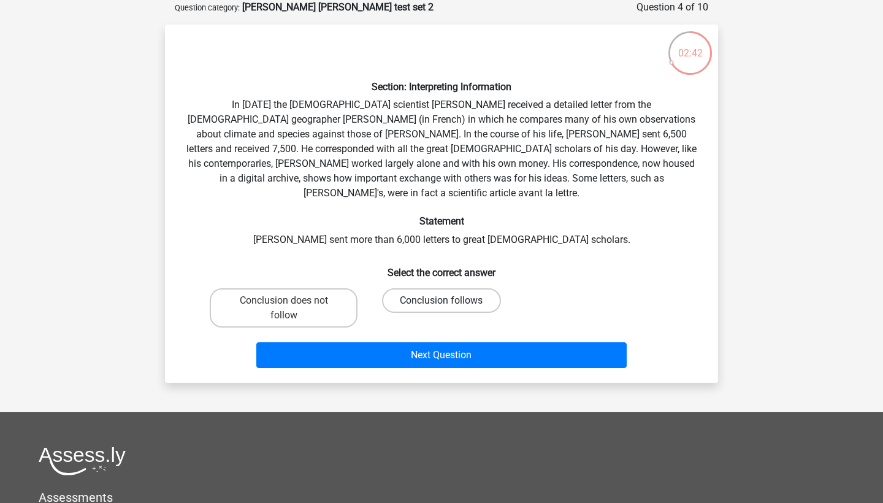
click at [457, 289] on label "Conclusion follows" at bounding box center [441, 300] width 118 height 25
click at [450, 301] on input "Conclusion follows" at bounding box center [446, 305] width 8 height 8
radio input "true"
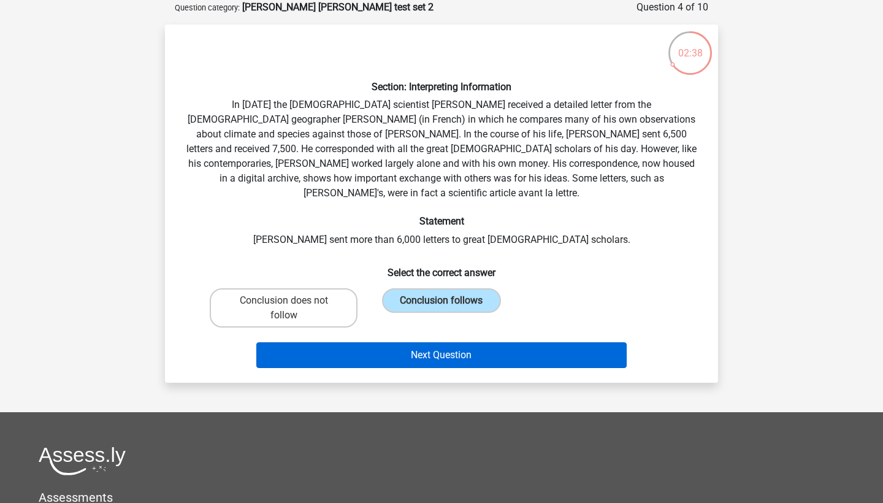
click at [458, 342] on button "Next Question" at bounding box center [441, 355] width 371 height 26
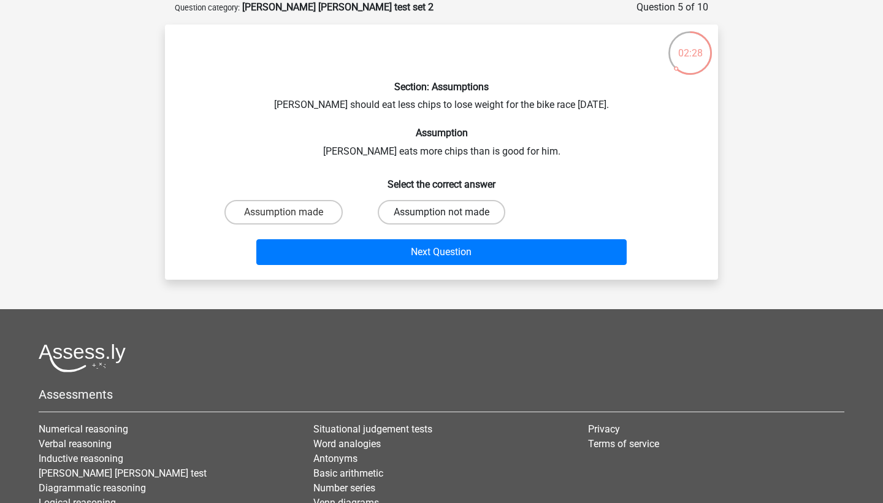
click at [440, 213] on label "Assumption not made" at bounding box center [442, 212] width 128 height 25
click at [442, 213] on input "Assumption not made" at bounding box center [446, 216] width 8 height 8
radio input "true"
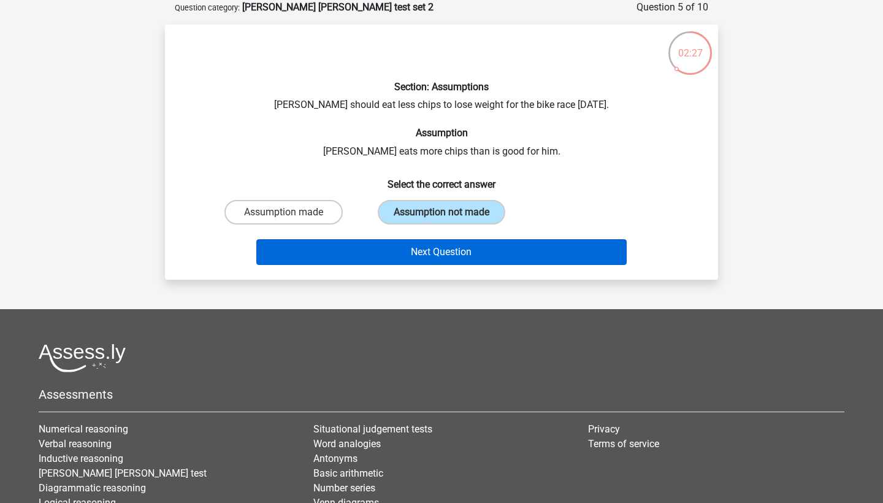
click at [444, 256] on button "Next Question" at bounding box center [441, 252] width 371 height 26
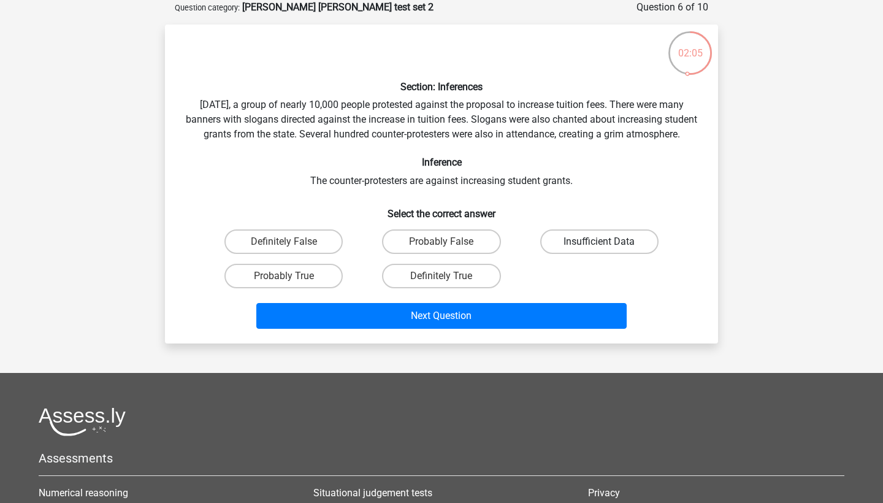
click at [574, 248] on label "Insufficient Data" at bounding box center [599, 241] width 118 height 25
click at [599, 248] on input "Insufficient Data" at bounding box center [603, 246] width 8 height 8
radio input "true"
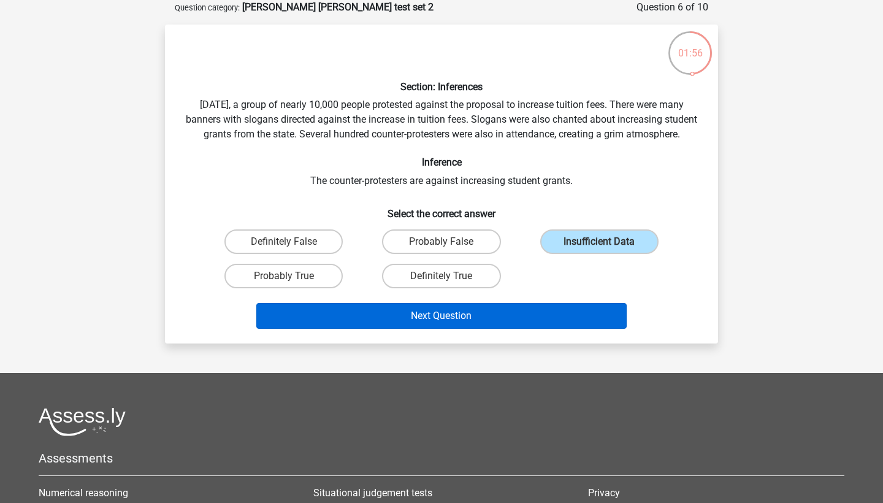
click at [439, 323] on button "Next Question" at bounding box center [441, 316] width 371 height 26
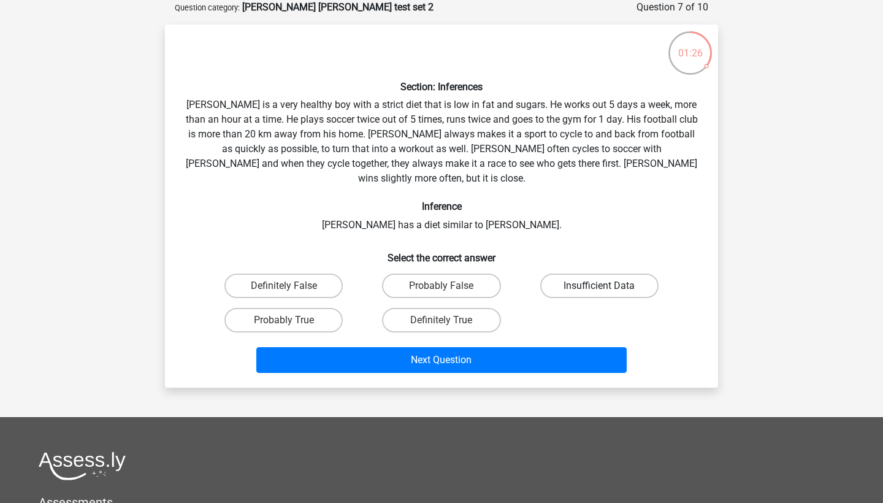
click at [585, 274] on label "Insufficient Data" at bounding box center [599, 286] width 118 height 25
click at [599, 286] on input "Insufficient Data" at bounding box center [603, 290] width 8 height 8
radio input "true"
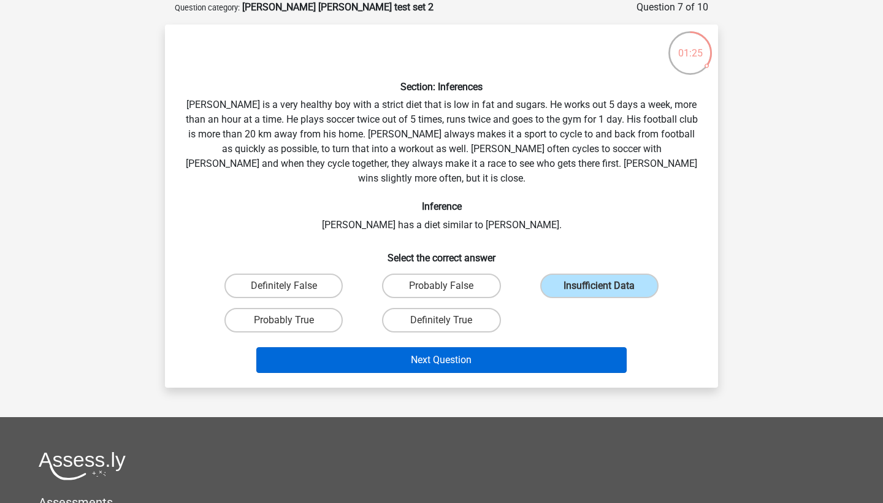
click at [528, 347] on button "Next Question" at bounding box center [441, 360] width 371 height 26
